Goal: Transaction & Acquisition: Purchase product/service

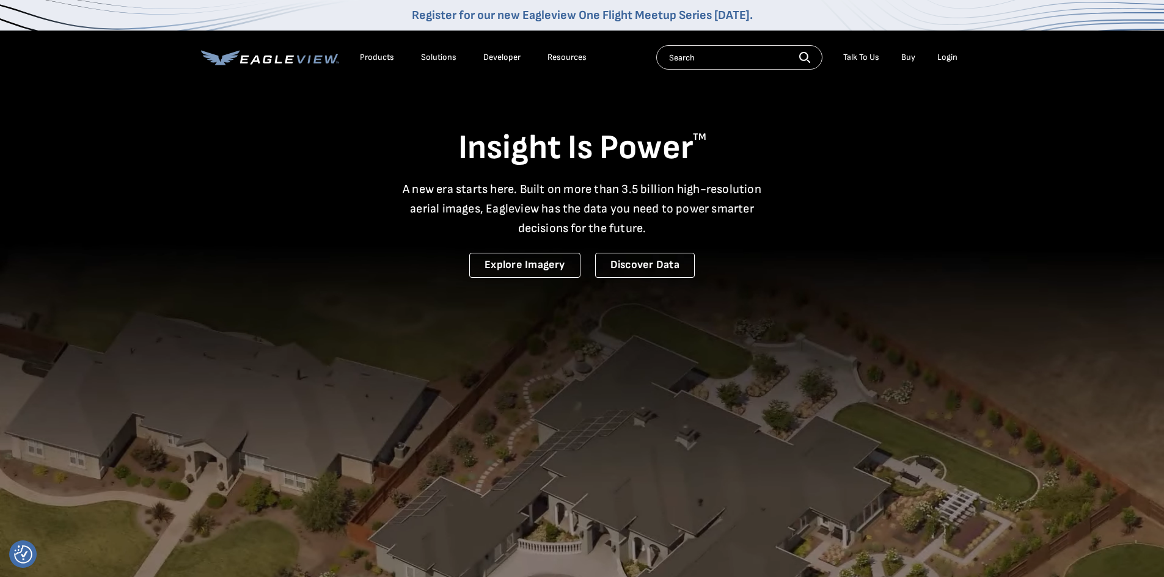
click at [955, 55] on div "Login" at bounding box center [947, 57] width 20 height 11
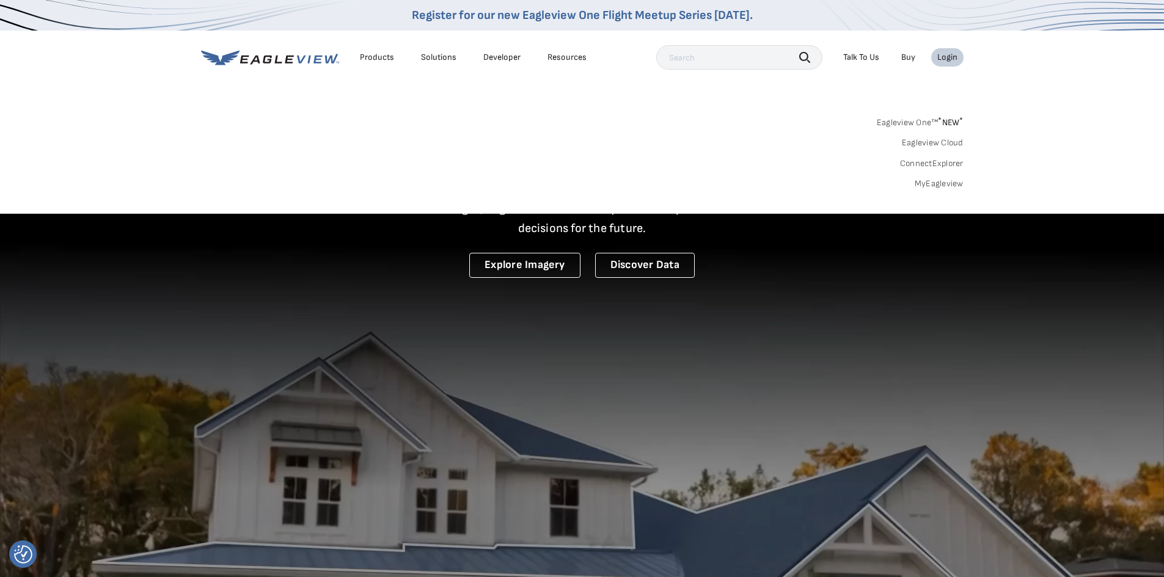
click at [935, 145] on link "Eagleview Cloud" at bounding box center [933, 142] width 62 height 11
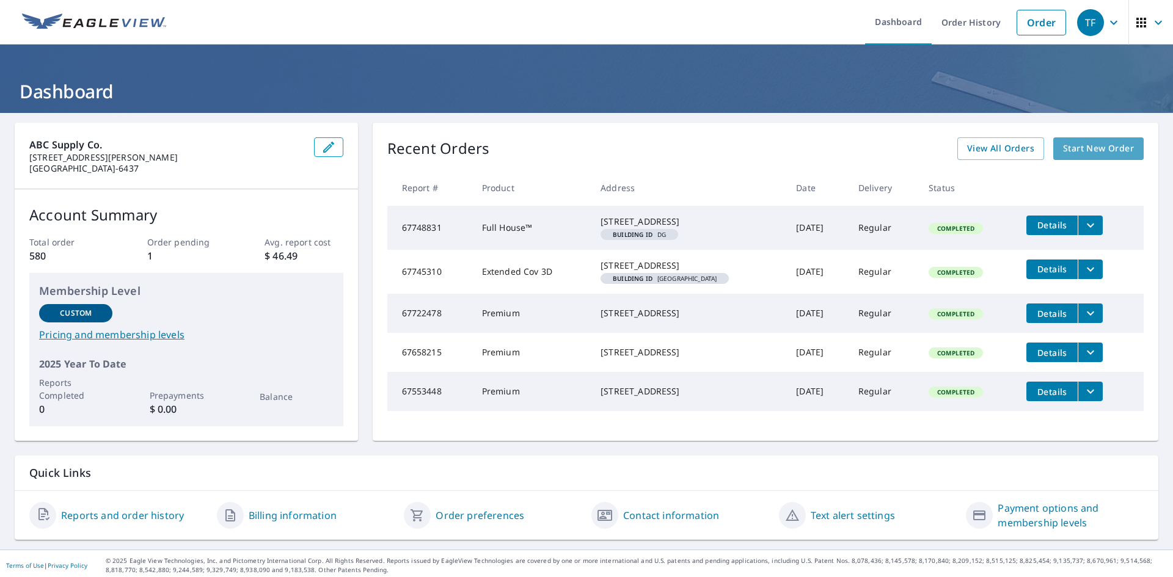
click at [1084, 148] on span "Start New Order" at bounding box center [1098, 148] width 71 height 15
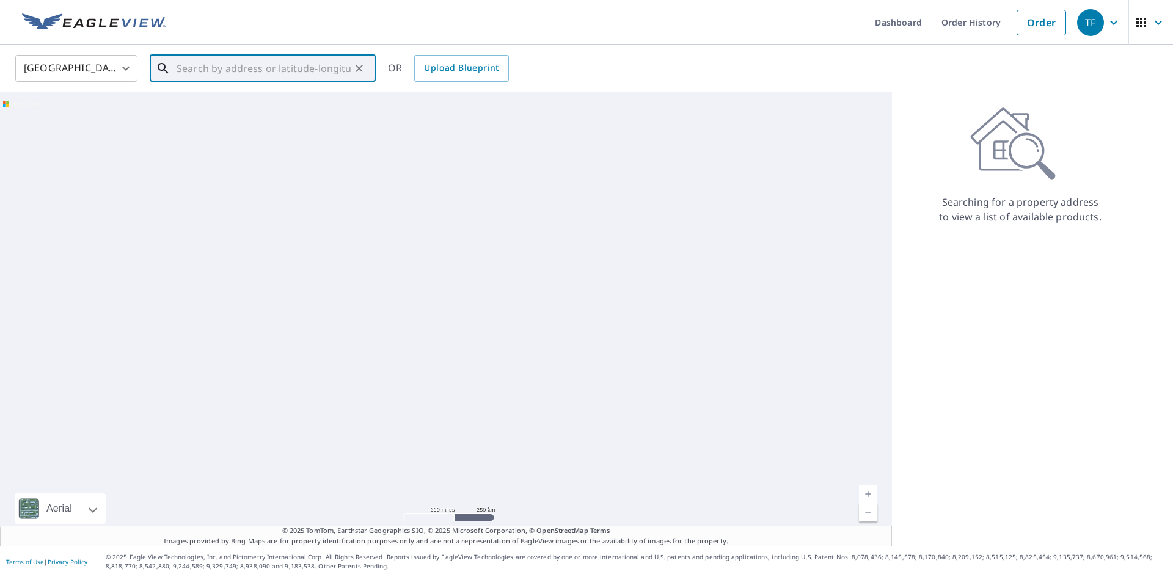
click at [264, 71] on input "text" at bounding box center [264, 68] width 174 height 34
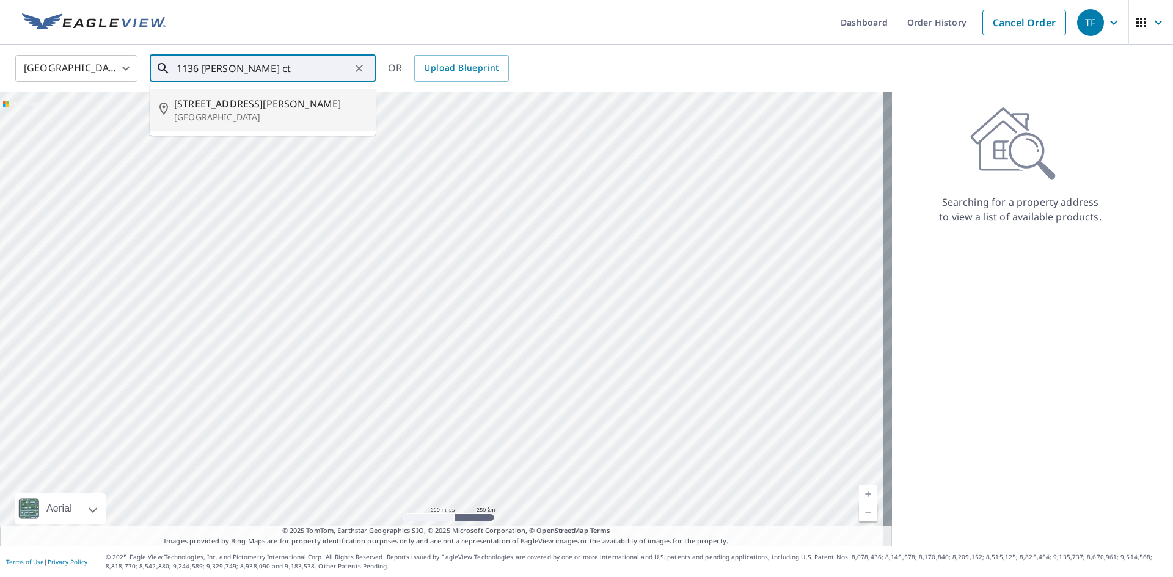
click at [262, 104] on span "[STREET_ADDRESS][PERSON_NAME]" at bounding box center [270, 104] width 192 height 15
type input "[STREET_ADDRESS][PERSON_NAME]"
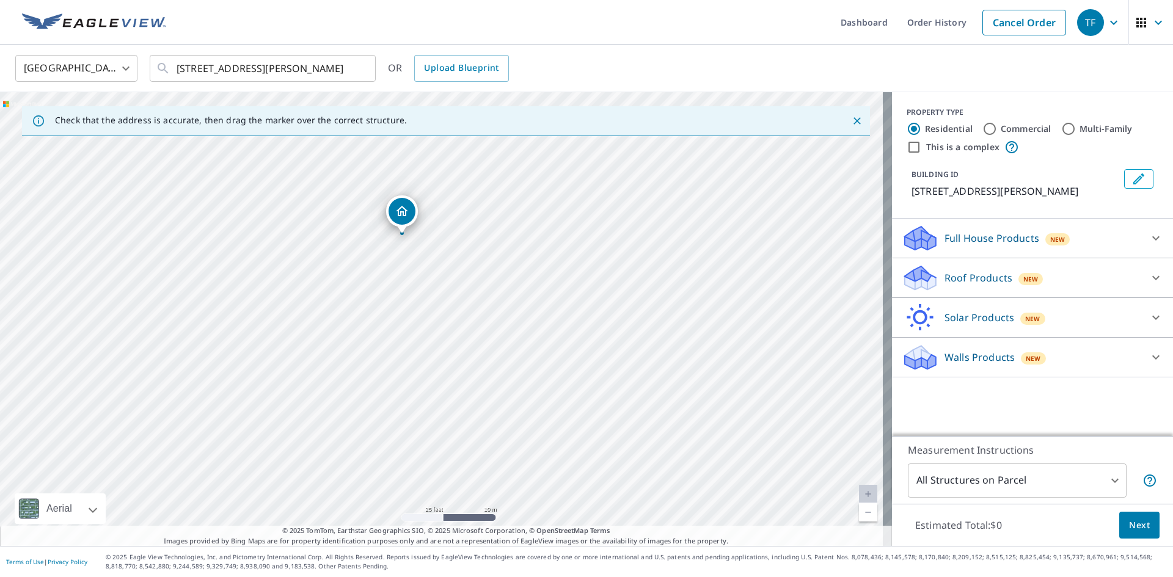
drag, startPoint x: 435, startPoint y: 273, endPoint x: 525, endPoint y: 400, distance: 155.6
click at [525, 400] on div "[STREET_ADDRESS][PERSON_NAME]" at bounding box center [446, 319] width 892 height 454
click at [1148, 281] on icon at bounding box center [1155, 278] width 15 height 15
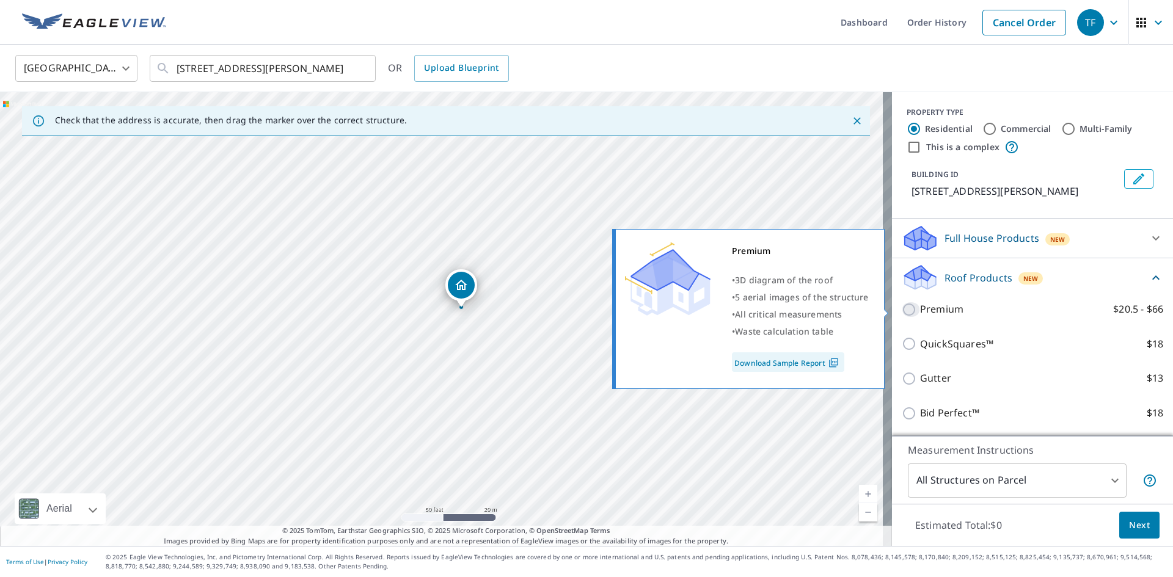
click at [902, 310] on input "Premium $20.5 - $66" at bounding box center [911, 309] width 18 height 15
checkbox input "true"
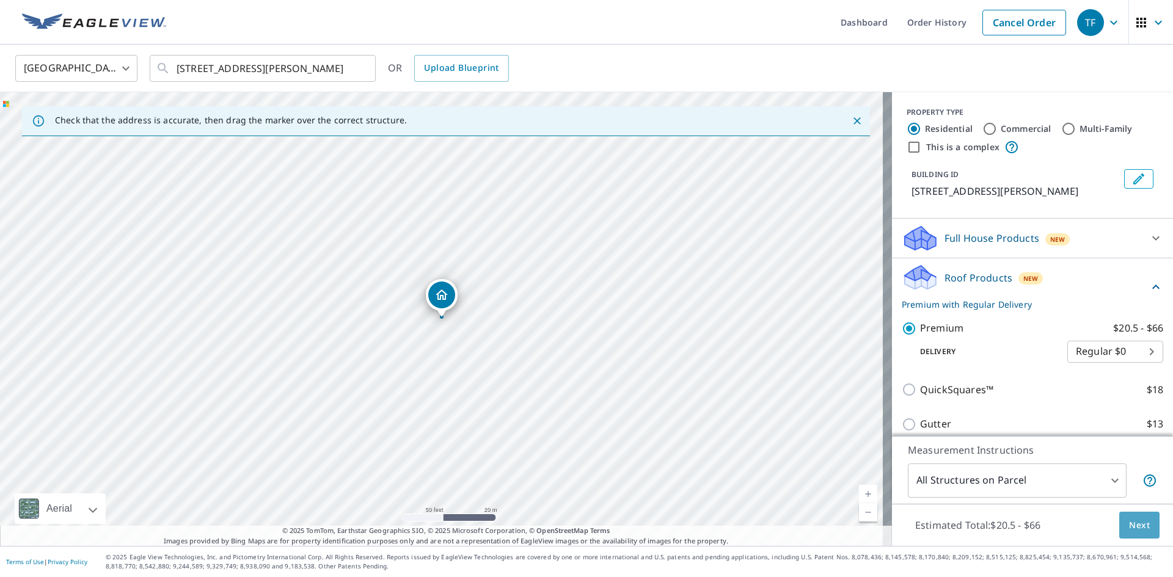
click at [1134, 523] on span "Next" at bounding box center [1139, 525] width 21 height 15
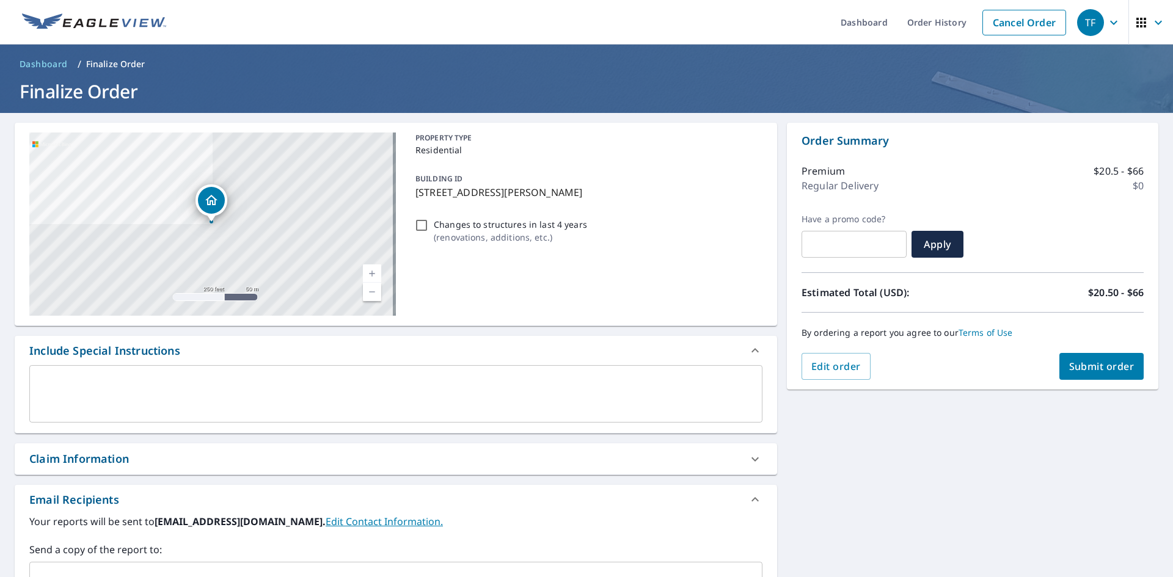
scroll to position [61, 0]
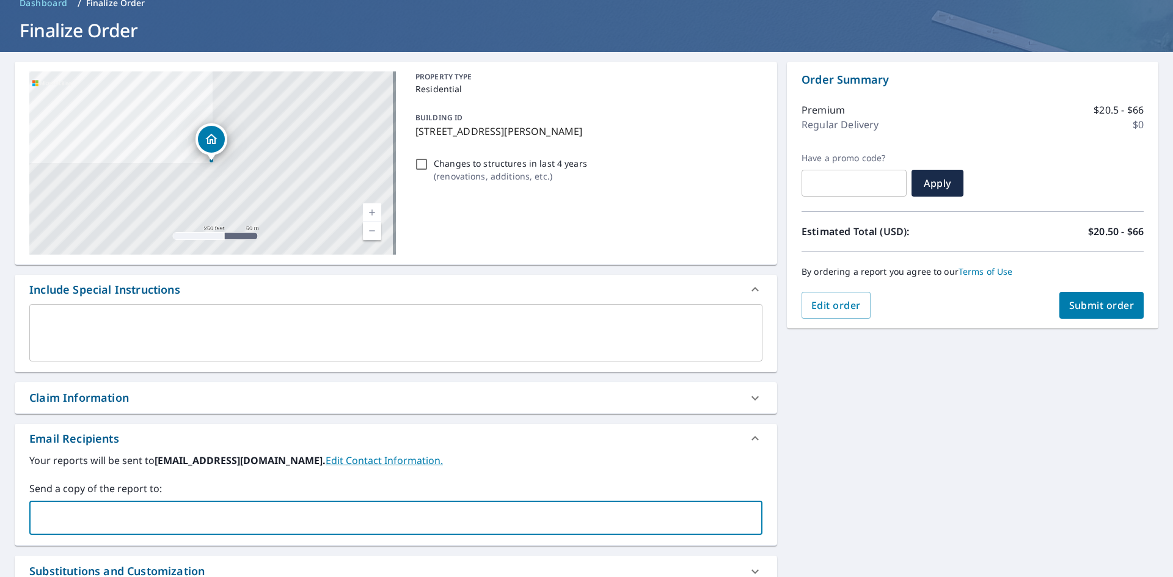
click at [85, 516] on input "text" at bounding box center [387, 517] width 704 height 23
type input "jeffgolf"
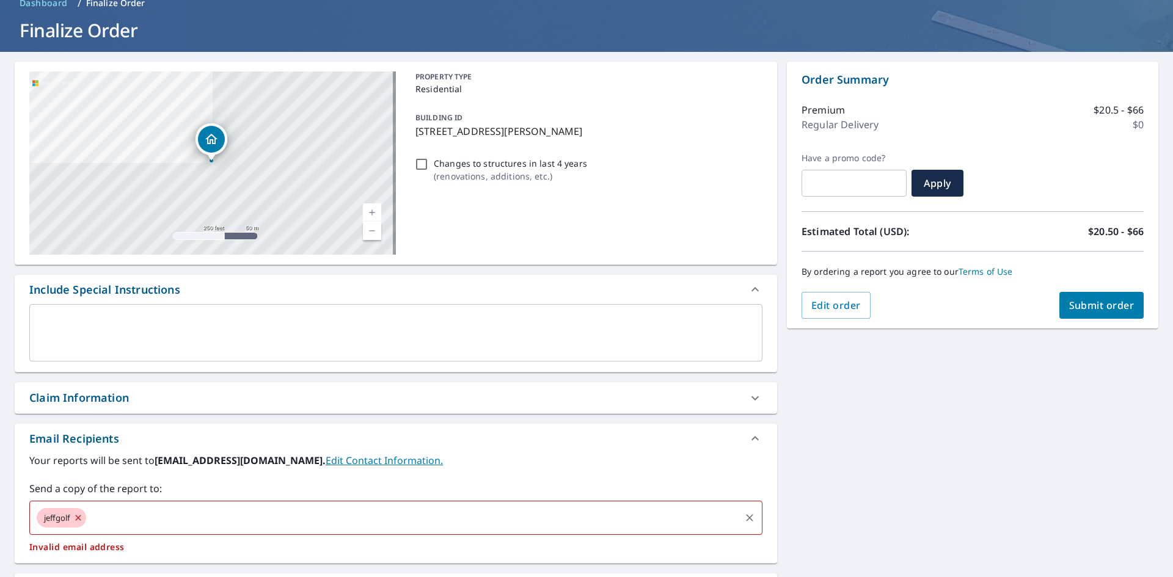
click at [109, 516] on input "text" at bounding box center [413, 517] width 651 height 23
click at [81, 517] on icon at bounding box center [78, 517] width 5 height 5
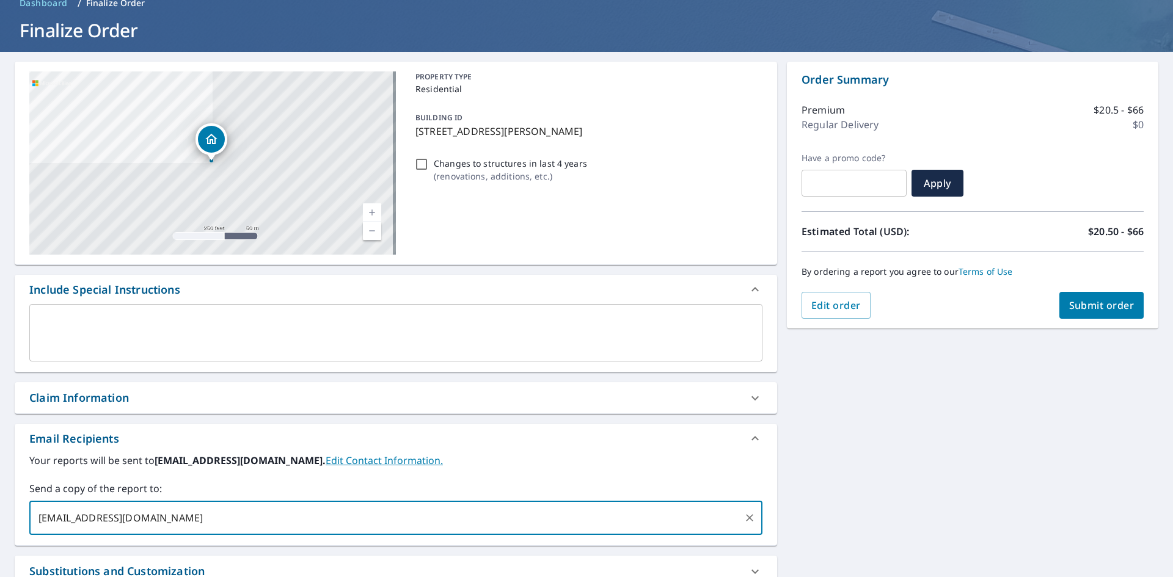
type input "[EMAIL_ADDRESS][DOMAIN_NAME]"
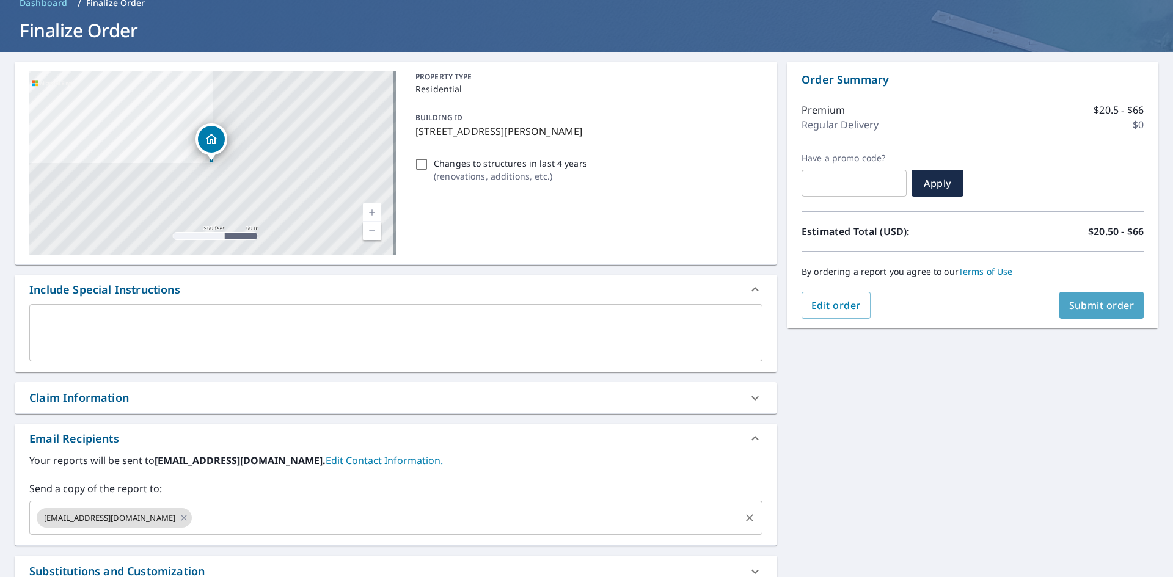
click at [1098, 305] on span "Submit order" at bounding box center [1101, 305] width 65 height 13
